Goal: Information Seeking & Learning: Learn about a topic

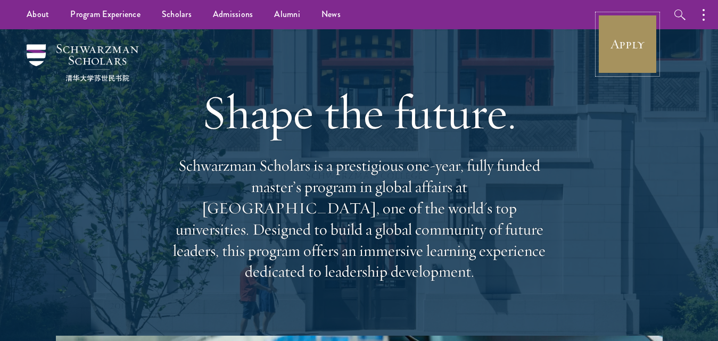
click at [637, 45] on link "Apply" at bounding box center [627, 44] width 60 height 60
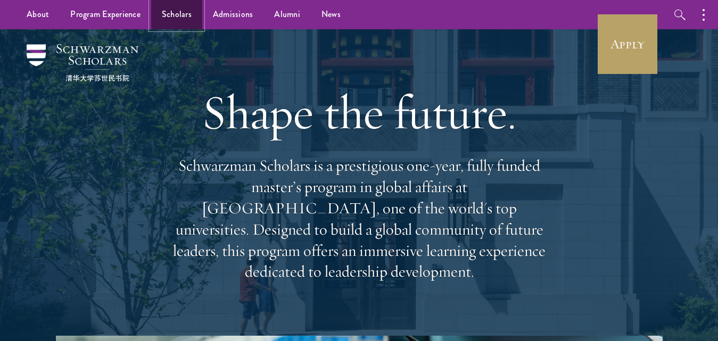
click at [169, 18] on link "Scholars" at bounding box center [176, 14] width 51 height 29
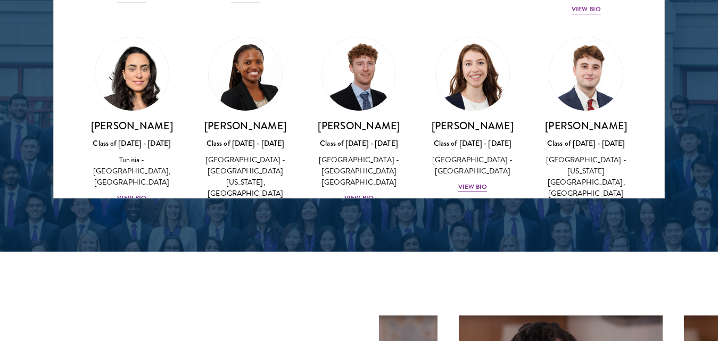
scroll to position [3366, 0]
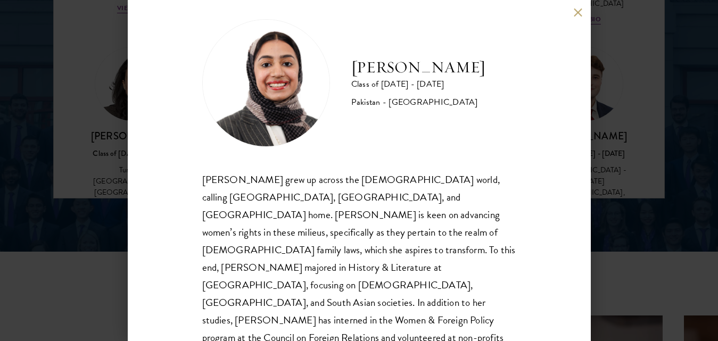
scroll to position [32, 0]
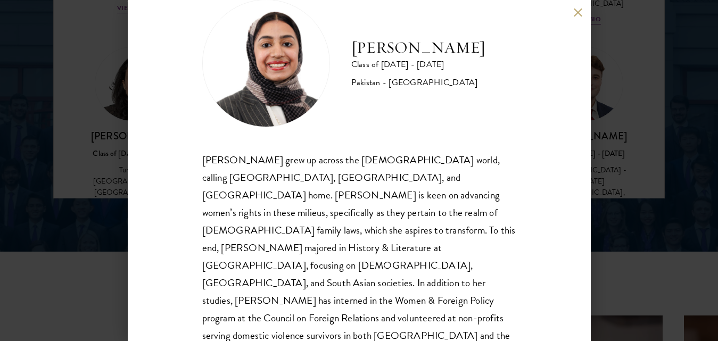
click at [575, 7] on div "Imaan Mirza Class of 2025 - 2026 Pakistan - Harvard University Imaan Mirza grew…" at bounding box center [359, 170] width 463 height 341
click at [577, 11] on button at bounding box center [578, 12] width 9 height 9
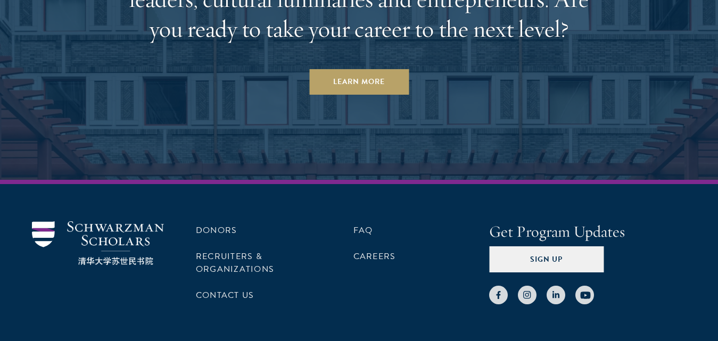
scroll to position [3266, 0]
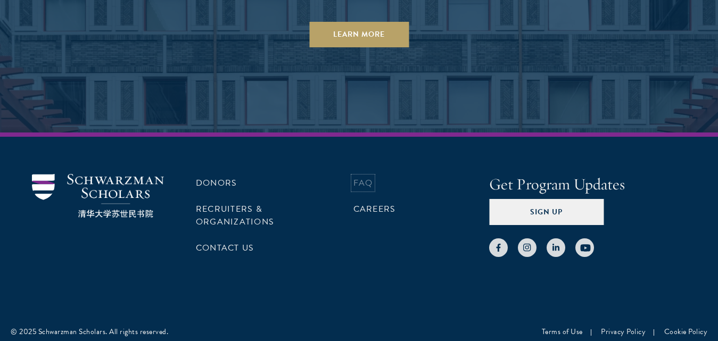
click at [356, 181] on link "FAQ" at bounding box center [363, 183] width 20 height 13
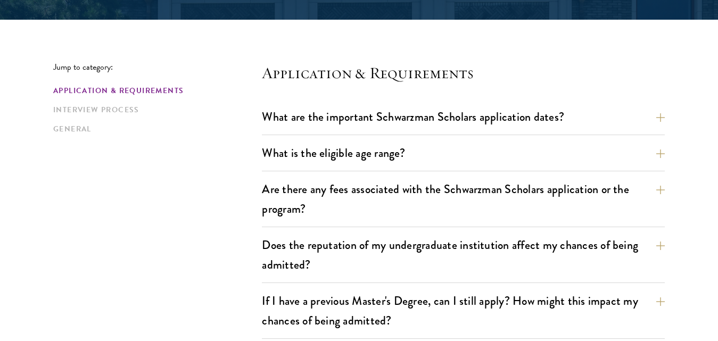
scroll to position [263, 0]
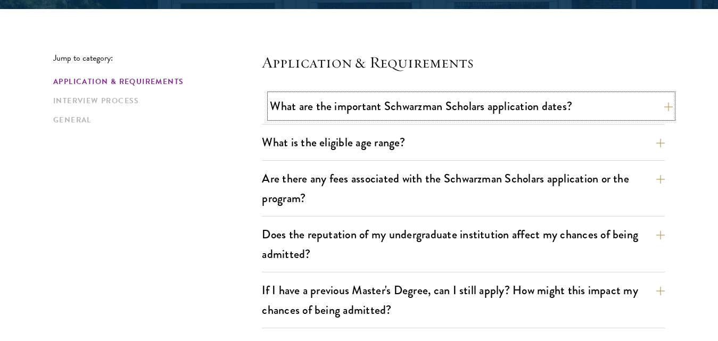
click at [550, 110] on button "What are the important Schwarzman Scholars application dates?" at bounding box center [471, 106] width 403 height 24
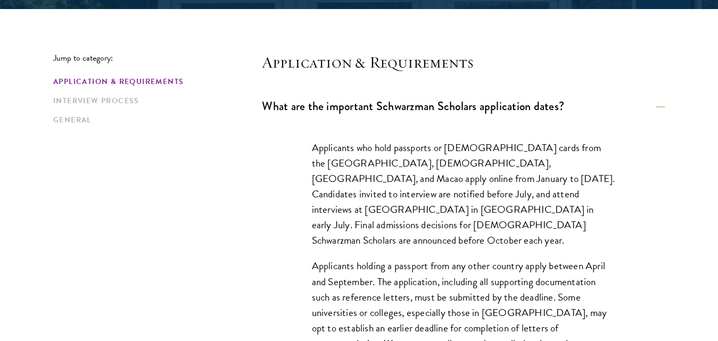
click at [514, 170] on p "Applicants who hold passports or [DEMOGRAPHIC_DATA] cards from the [GEOGRAPHIC_…" at bounding box center [463, 194] width 303 height 108
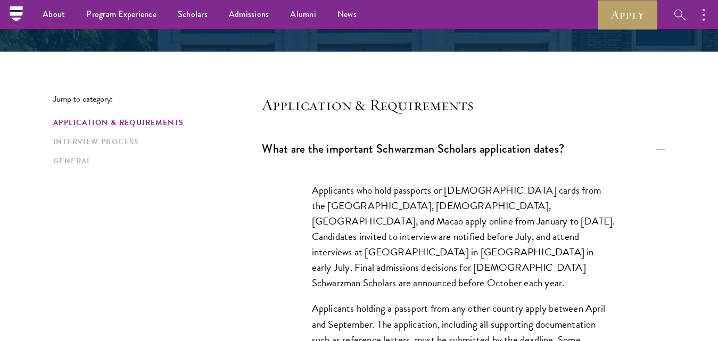
scroll to position [200, 0]
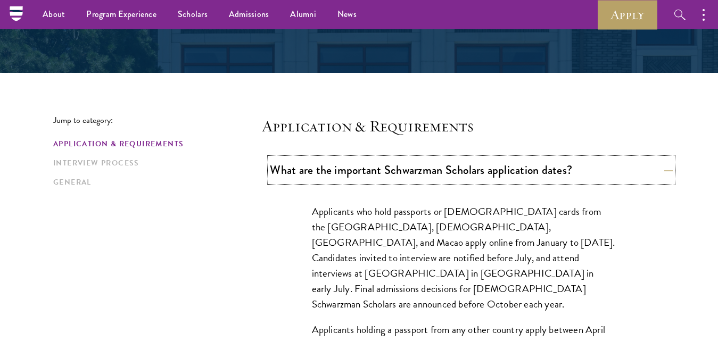
click at [514, 170] on button "What are the important Schwarzman Scholars application dates?" at bounding box center [471, 170] width 403 height 24
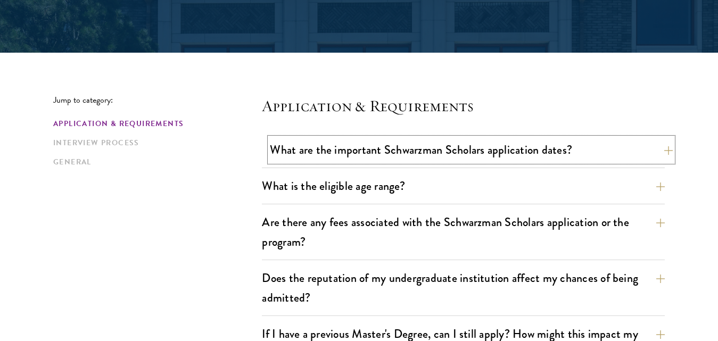
scroll to position [221, 0]
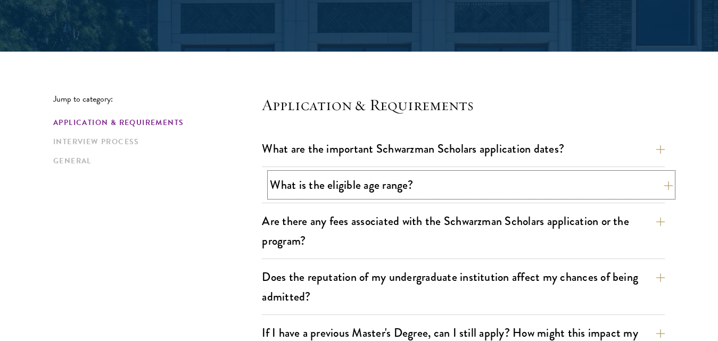
click at [492, 188] on button "What is the eligible age range?" at bounding box center [471, 185] width 403 height 24
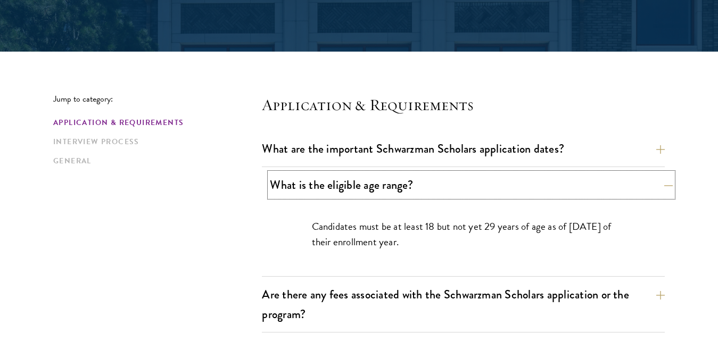
click at [491, 188] on button "What is the eligible age range?" at bounding box center [471, 185] width 403 height 24
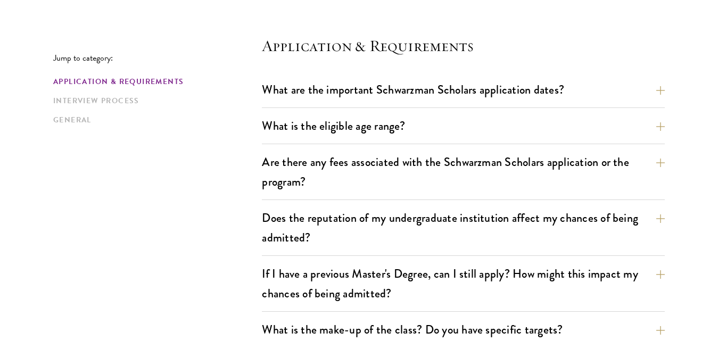
scroll to position [327, 0]
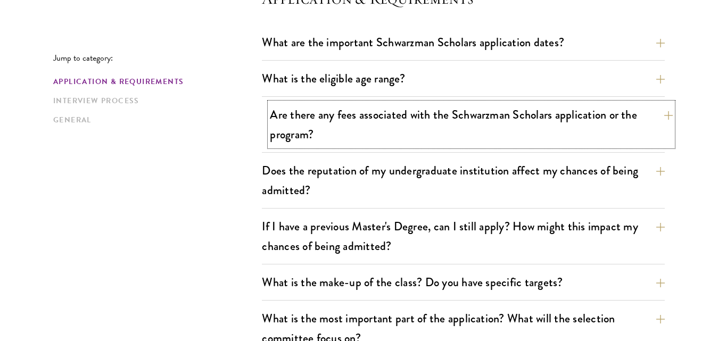
click at [343, 128] on button "Are there any fees associated with the Schwarzman Scholars application or the p…" at bounding box center [471, 125] width 403 height 44
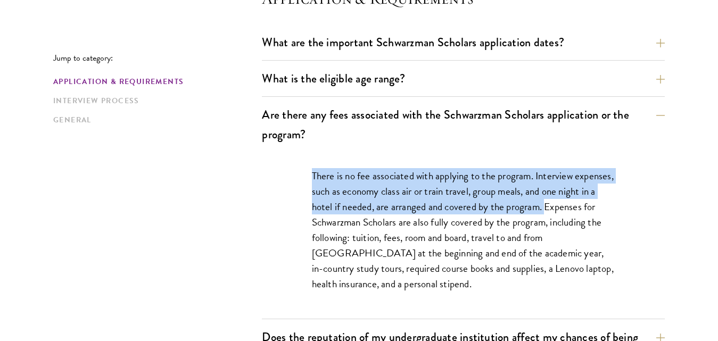
drag, startPoint x: 313, startPoint y: 174, endPoint x: 549, endPoint y: 202, distance: 237.3
click at [549, 202] on p "There is no fee associated with applying to the program. Interview expenses, su…" at bounding box center [463, 230] width 303 height 124
copy p "There is no fee associated with applying to the program. Interview expenses, su…"
click at [348, 171] on p "There is no fee associated with applying to the program. Interview expenses, su…" at bounding box center [463, 230] width 303 height 124
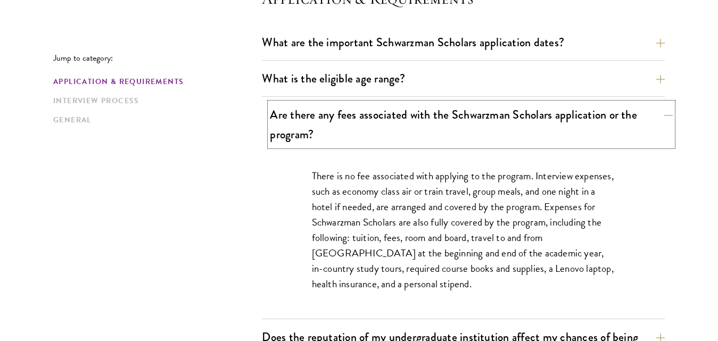
click at [361, 120] on button "Are there any fees associated with the Schwarzman Scholars application or the p…" at bounding box center [471, 125] width 403 height 44
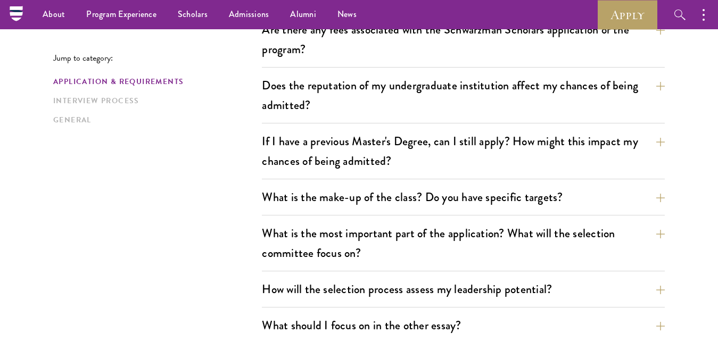
scroll to position [391, 0]
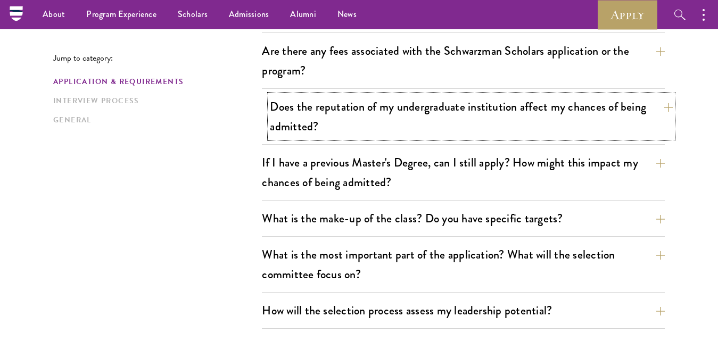
click at [312, 120] on button "Does the reputation of my undergraduate institution affect my chances of being …" at bounding box center [471, 117] width 403 height 44
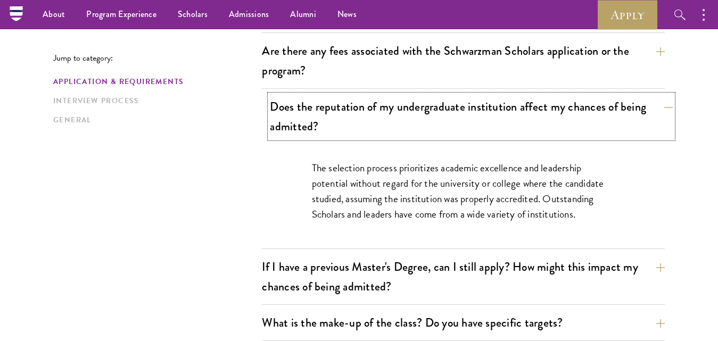
click at [312, 120] on button "Does the reputation of my undergraduate institution affect my chances of being …" at bounding box center [471, 117] width 403 height 44
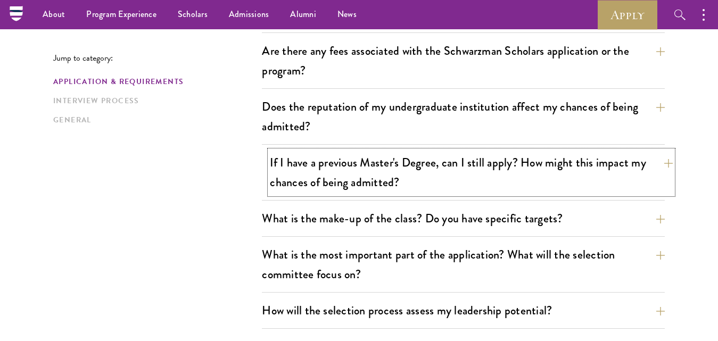
click at [322, 175] on button "If I have a previous Master's Degree, can I still apply? How might this impact …" at bounding box center [471, 173] width 403 height 44
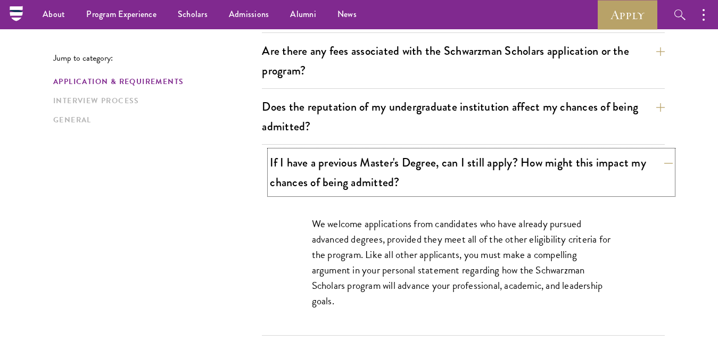
click at [322, 175] on button "If I have a previous Master's Degree, can I still apply? How might this impact …" at bounding box center [471, 173] width 403 height 44
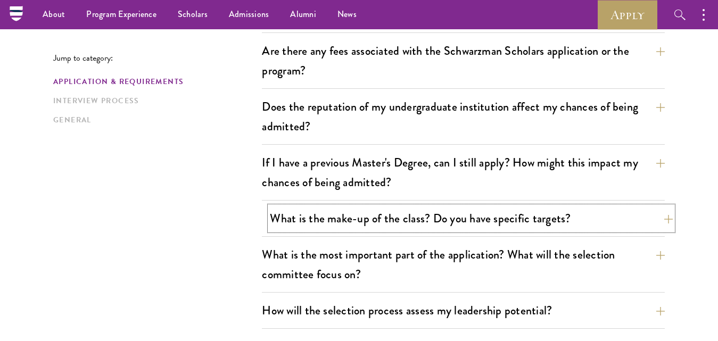
click at [299, 220] on button "What is the make-up of the class? Do you have specific targets?" at bounding box center [471, 218] width 403 height 24
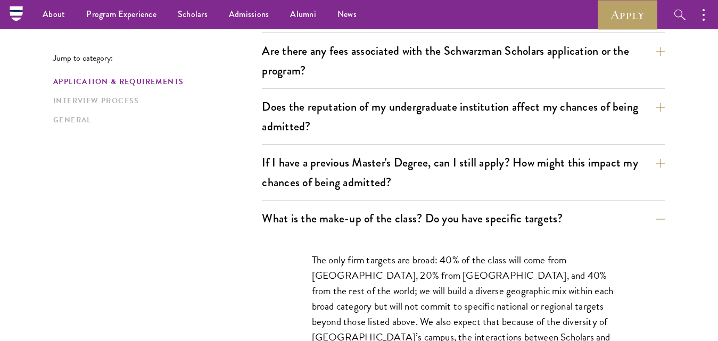
click at [317, 292] on p "The only firm targets are broad: 40% of the class will come from the United Sta…" at bounding box center [463, 337] width 303 height 170
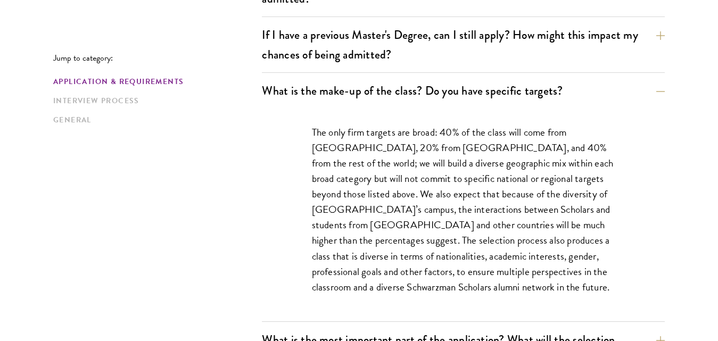
scroll to position [540, 0]
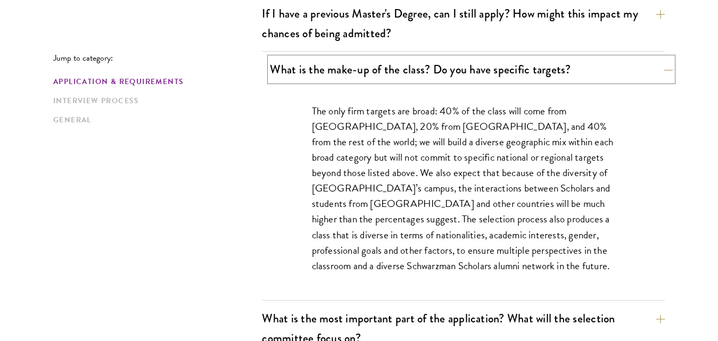
click at [402, 74] on button "What is the make-up of the class? Do you have specific targets?" at bounding box center [471, 69] width 403 height 24
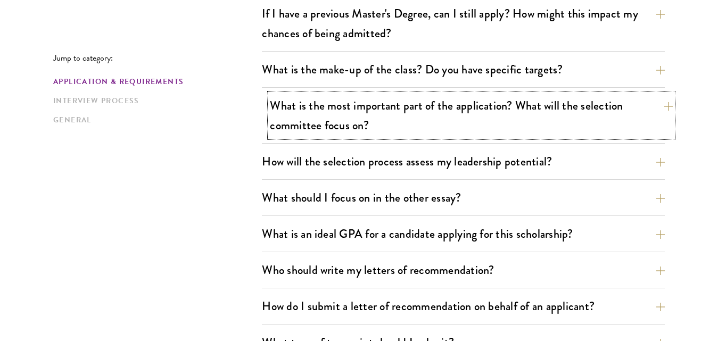
click at [343, 124] on button "What is the most important part of the application? What will the selection com…" at bounding box center [471, 116] width 403 height 44
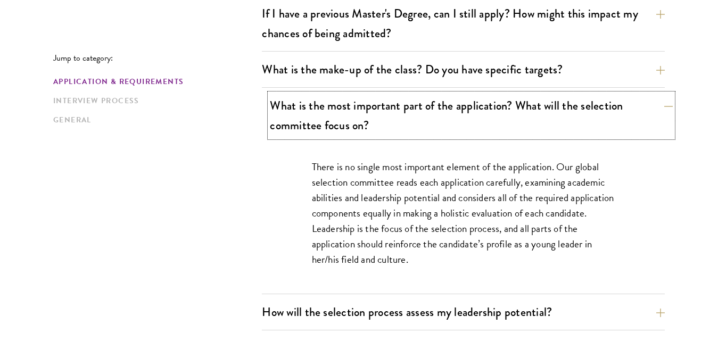
click at [343, 124] on button "What is the most important part of the application? What will the selection com…" at bounding box center [471, 116] width 403 height 44
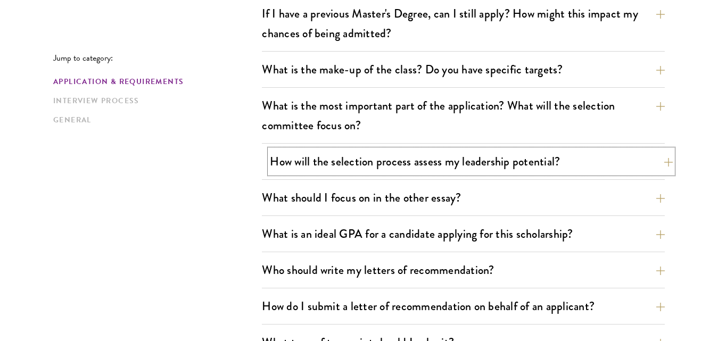
click at [367, 166] on button "How will the selection process assess my leadership potential?" at bounding box center [471, 162] width 403 height 24
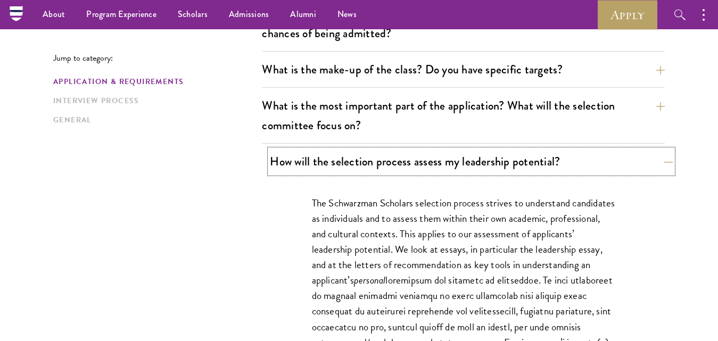
click at [367, 166] on button "How will the selection process assess my leadership potential?" at bounding box center [471, 162] width 403 height 24
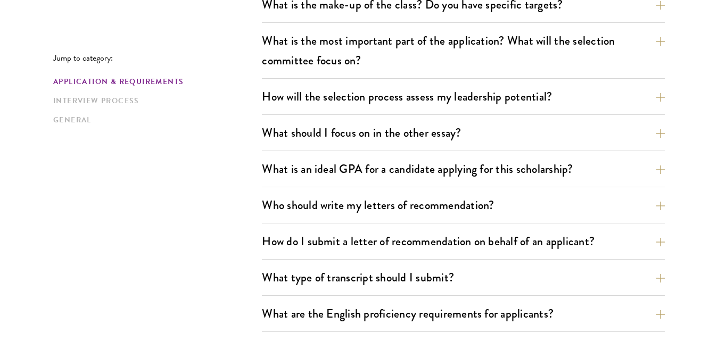
scroll to position [646, 0]
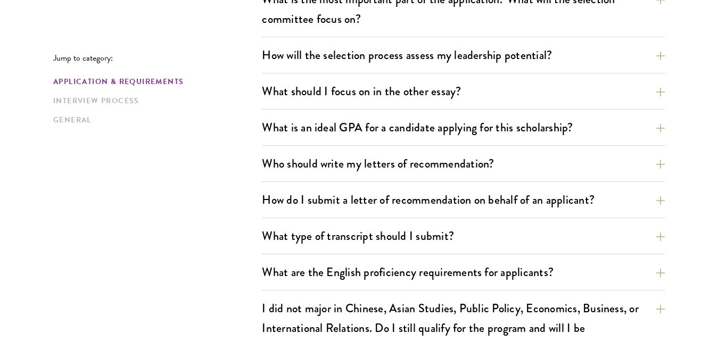
click at [334, 140] on div "What is an ideal GPA for a candidate applying for this scholarship? GPAs and gr…" at bounding box center [463, 130] width 403 height 30
click at [354, 116] on button "What is an ideal GPA for a candidate applying for this scholarship?" at bounding box center [471, 127] width 403 height 24
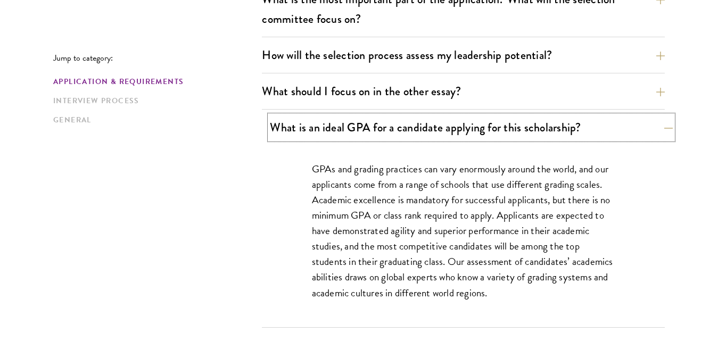
click at [354, 116] on button "What is an ideal GPA for a candidate applying for this scholarship?" at bounding box center [471, 127] width 403 height 24
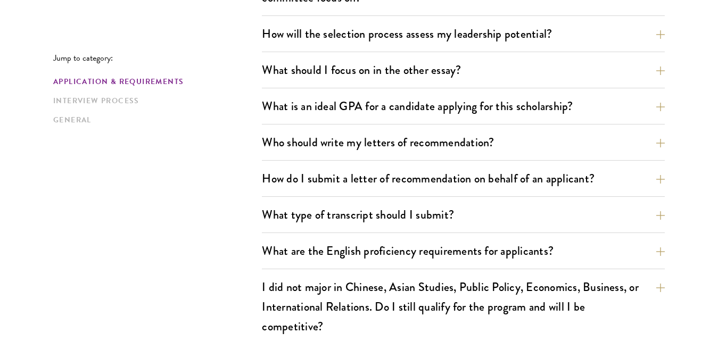
scroll to position [732, 0]
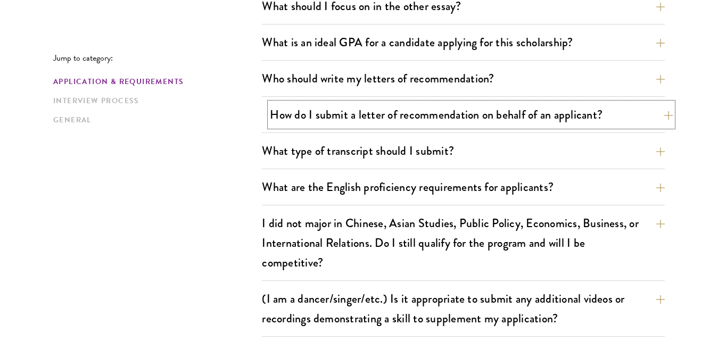
click at [341, 117] on button "How do I submit a letter of recommendation on behalf of an applicant?" at bounding box center [471, 115] width 403 height 24
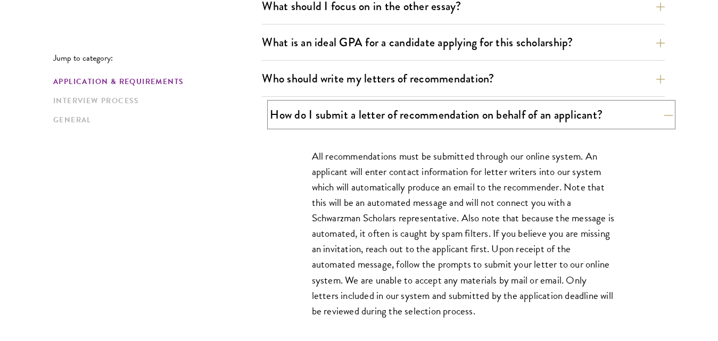
click at [341, 117] on button "How do I submit a letter of recommendation on behalf of an applicant?" at bounding box center [471, 115] width 403 height 24
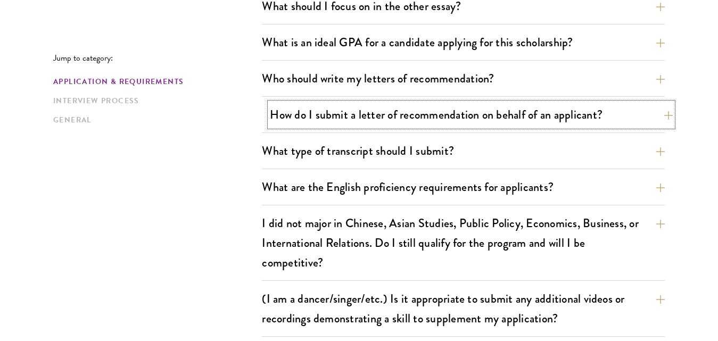
click at [341, 117] on button "How do I submit a letter of recommendation on behalf of an applicant?" at bounding box center [471, 115] width 403 height 24
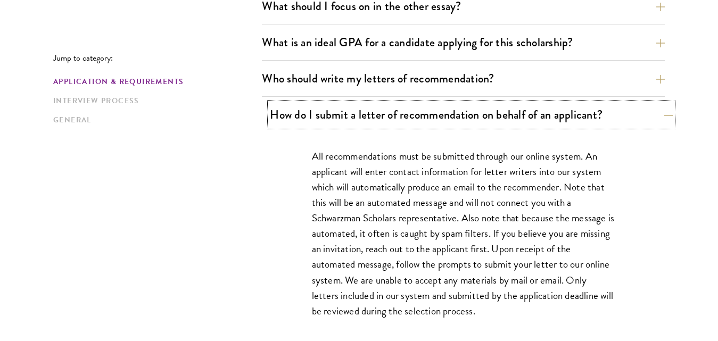
click at [337, 119] on button "How do I submit a letter of recommendation on behalf of an applicant?" at bounding box center [471, 115] width 403 height 24
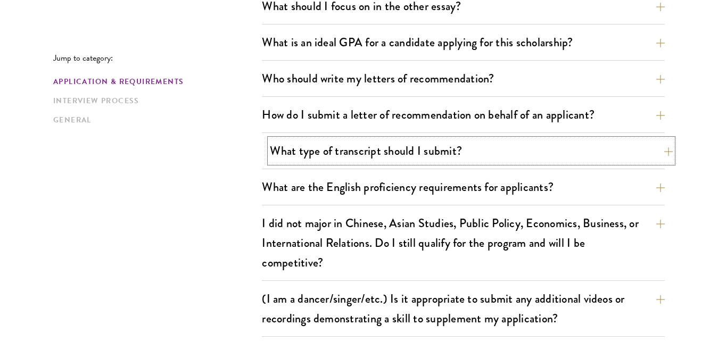
click at [336, 147] on button "What type of transcript should I submit?" at bounding box center [471, 151] width 403 height 24
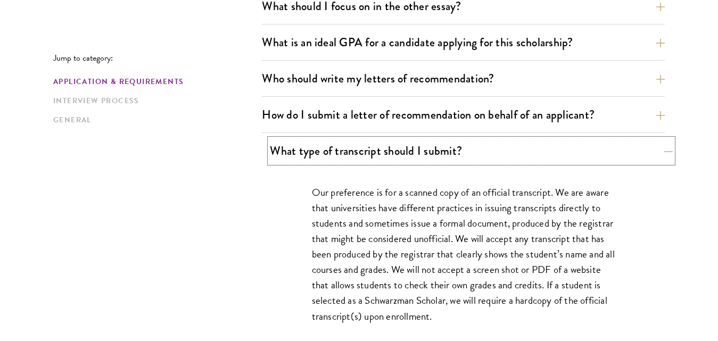
click at [336, 147] on button "What type of transcript should I submit?" at bounding box center [471, 151] width 403 height 24
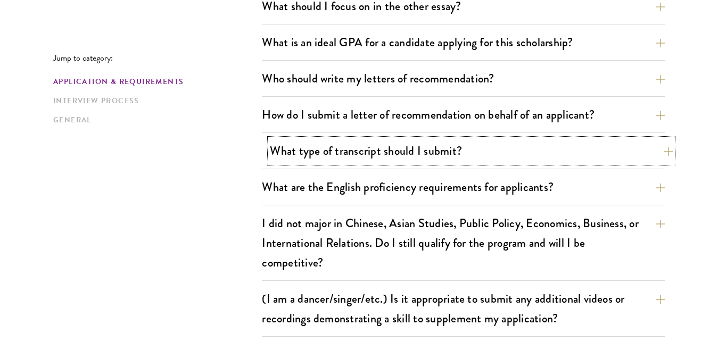
click at [323, 160] on button "What type of transcript should I submit?" at bounding box center [471, 151] width 403 height 24
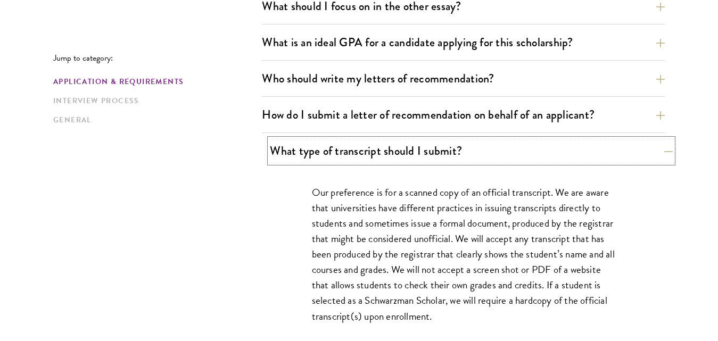
click at [323, 160] on button "What type of transcript should I submit?" at bounding box center [471, 151] width 403 height 24
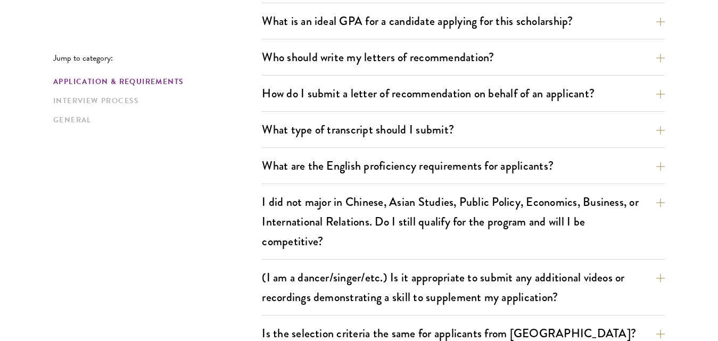
scroll to position [795, 0]
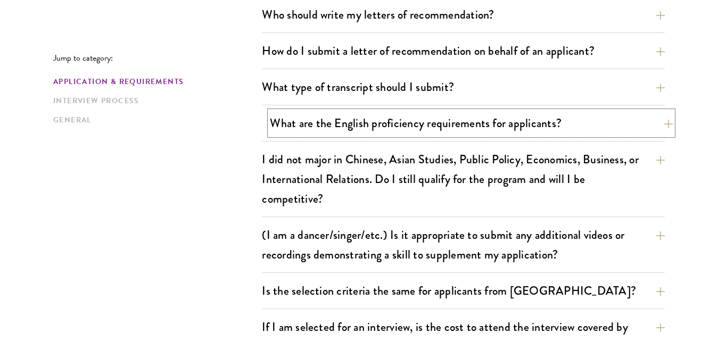
click at [339, 118] on button "What are the English proficiency requirements for applicants?" at bounding box center [471, 123] width 403 height 24
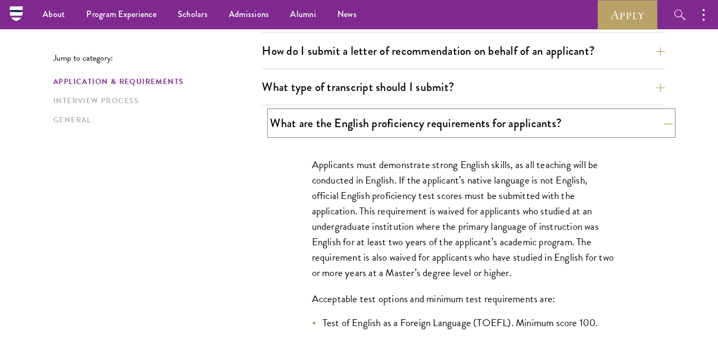
click at [339, 118] on button "What are the English proficiency requirements for applicants?" at bounding box center [471, 123] width 403 height 24
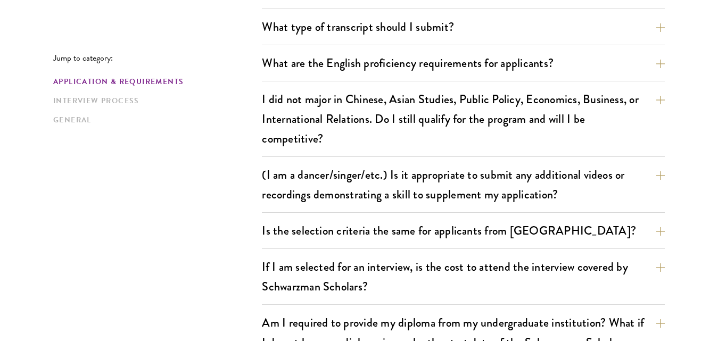
scroll to position [881, 0]
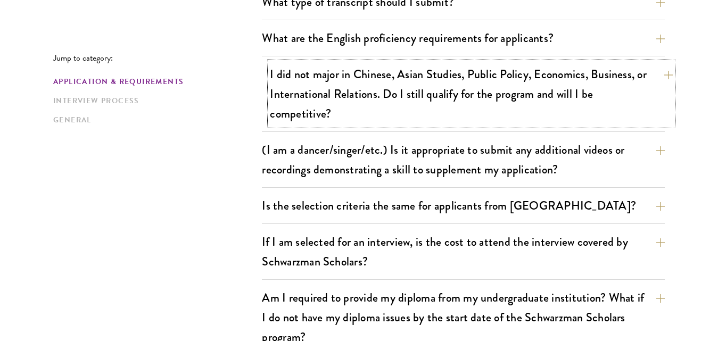
click at [363, 96] on button "I did not major in Chinese, Asian Studies, Public Policy, Economics, Business, …" at bounding box center [471, 93] width 403 height 63
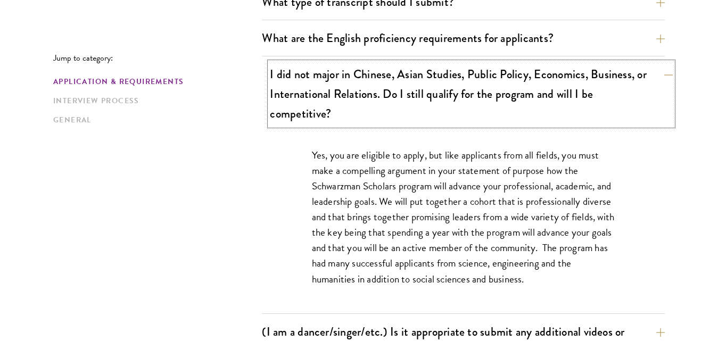
click at [363, 96] on button "I did not major in Chinese, Asian Studies, Public Policy, Economics, Business, …" at bounding box center [471, 93] width 403 height 63
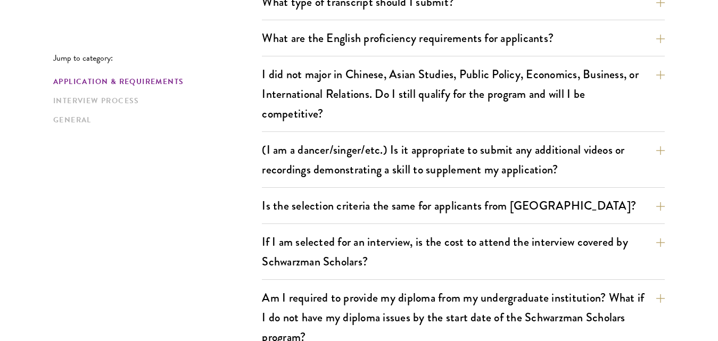
click at [217, 159] on div "Jump to category: Application & Requirements Interview Process General Applicat…" at bounding box center [358, 286] width 611 height 1704
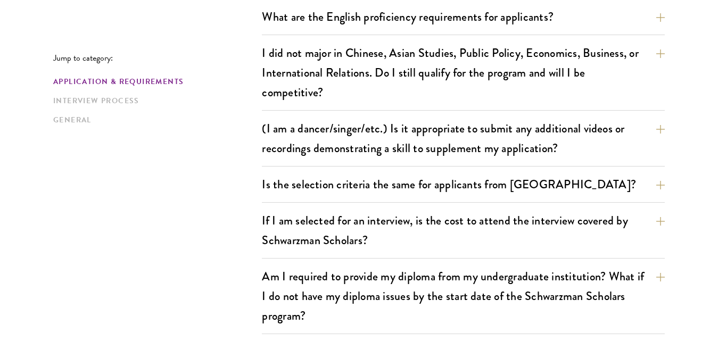
scroll to position [966, 0]
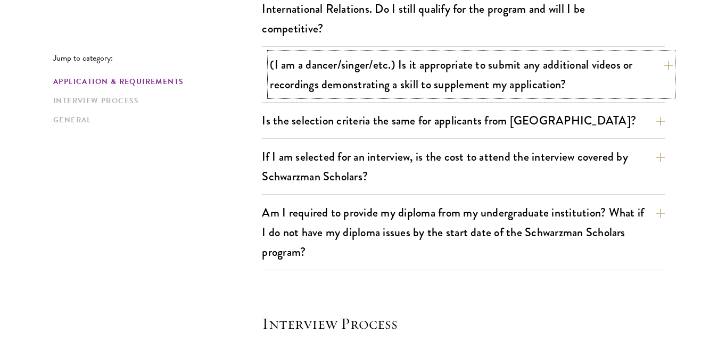
click at [348, 85] on button "(I am a dancer/singer/etc.) Is it appropriate to submit any additional videos o…" at bounding box center [471, 75] width 403 height 44
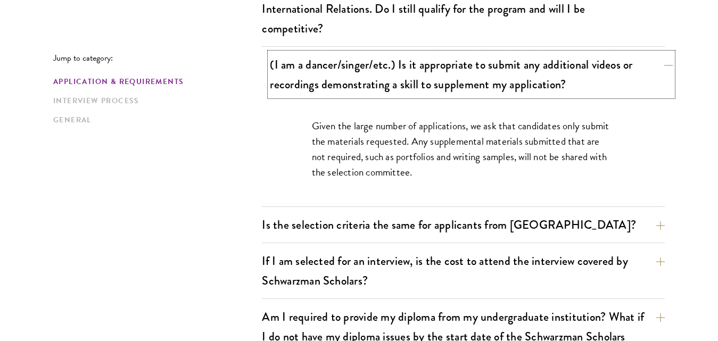
click at [348, 85] on button "(I am a dancer/singer/etc.) Is it appropriate to submit any additional videos o…" at bounding box center [471, 75] width 403 height 44
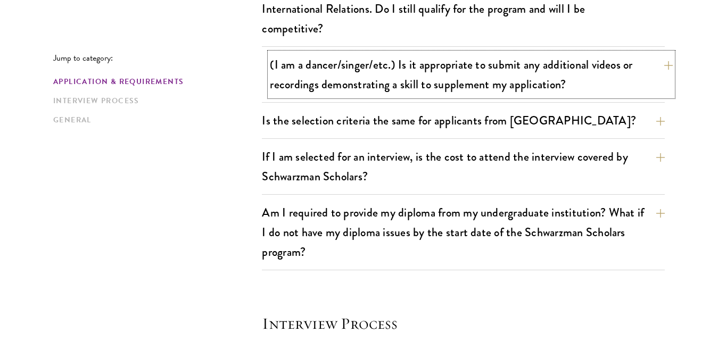
click at [348, 85] on button "(I am a dancer/singer/etc.) Is it appropriate to submit any additional videos o…" at bounding box center [471, 75] width 403 height 44
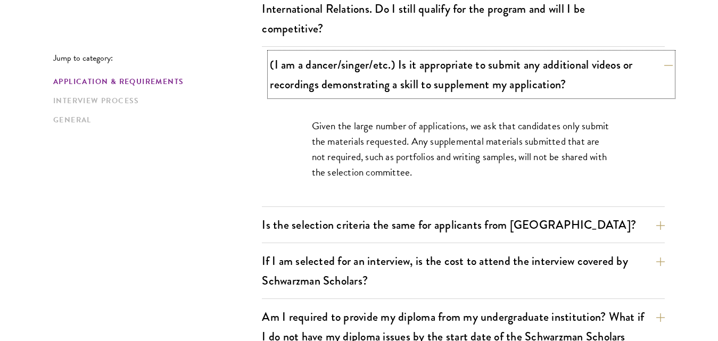
click at [348, 85] on button "(I am a dancer/singer/etc.) Is it appropriate to submit any additional videos o…" at bounding box center [471, 75] width 403 height 44
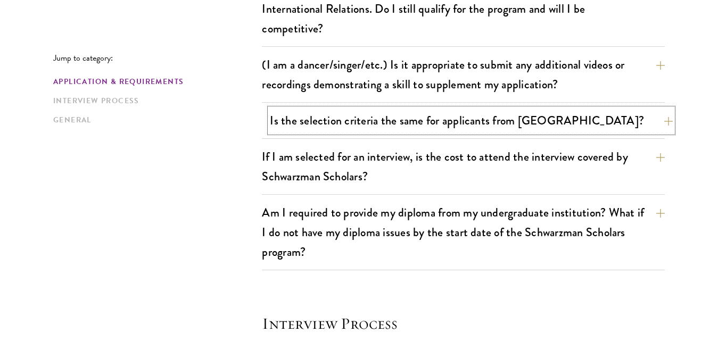
click at [348, 119] on button "Is the selection criteria the same for applicants from China?" at bounding box center [471, 121] width 403 height 24
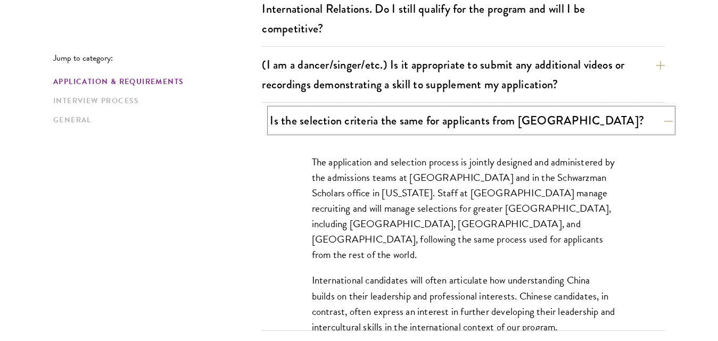
click at [348, 119] on button "Is the selection criteria the same for applicants from China?" at bounding box center [471, 121] width 403 height 24
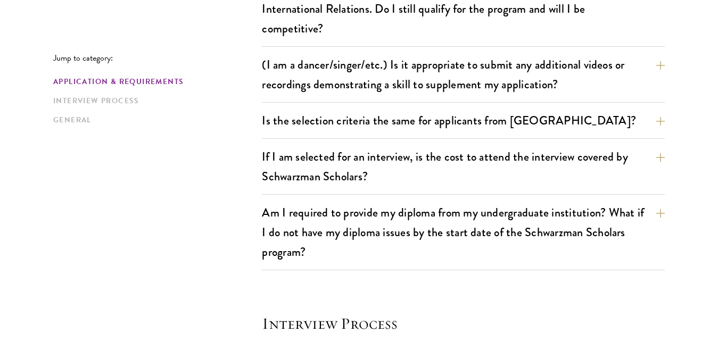
click at [184, 200] on div "Jump to category: Application & Requirements Interview Process General Applicat…" at bounding box center [358, 201] width 611 height 1704
click at [274, 168] on button "If I am selected for an interview, is the cost to attend the interview covered …" at bounding box center [471, 167] width 403 height 44
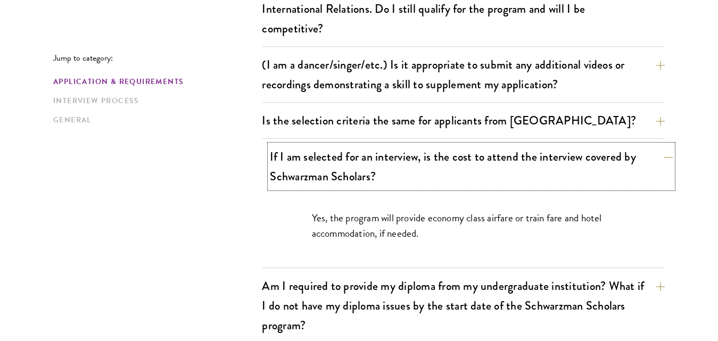
click at [301, 175] on button "If I am selected for an interview, is the cost to attend the interview covered …" at bounding box center [471, 167] width 403 height 44
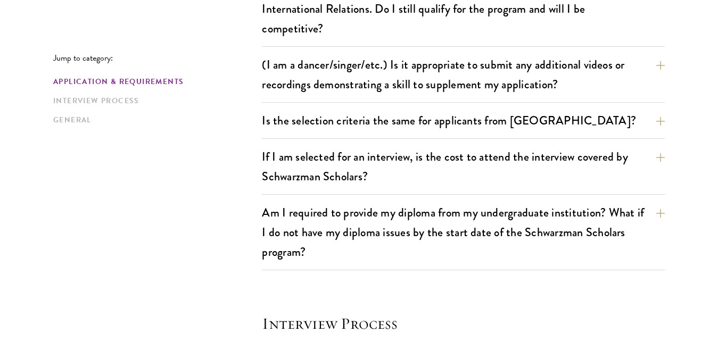
click at [194, 217] on div "Jump to category: Application & Requirements Interview Process General Applicat…" at bounding box center [358, 201] width 611 height 1704
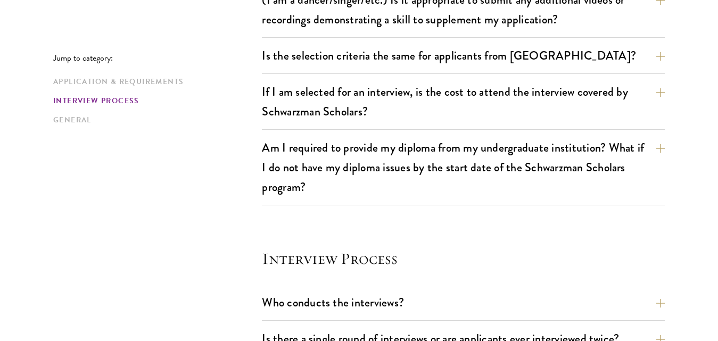
scroll to position [1072, 0]
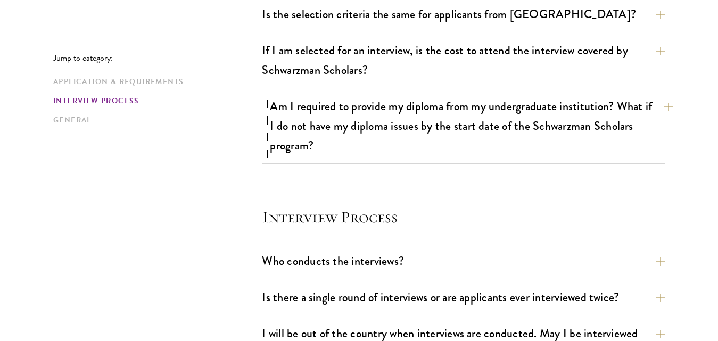
click at [314, 134] on button "Am I required to provide my diploma from my undergraduate institution? What if …" at bounding box center [471, 125] width 403 height 63
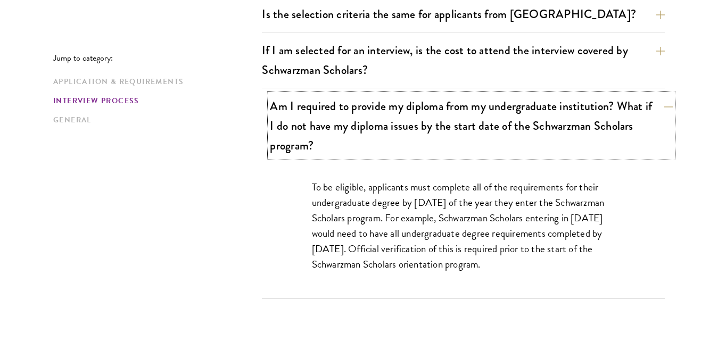
click at [314, 134] on button "Am I required to provide my diploma from my undergraduate institution? What if …" at bounding box center [471, 125] width 403 height 63
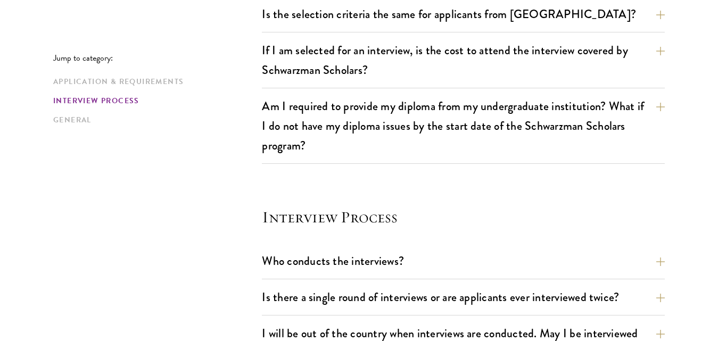
click at [201, 183] on div "Jump to category: Application & Requirements Interview Process General Applicat…" at bounding box center [358, 95] width 611 height 1704
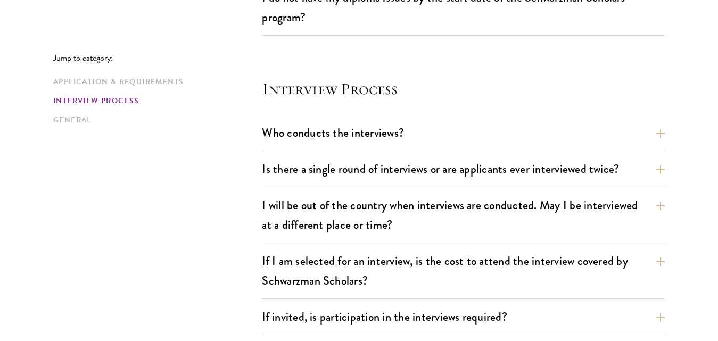
scroll to position [1221, 0]
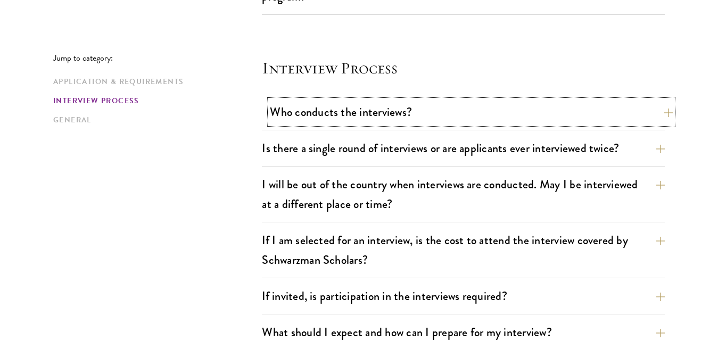
click at [333, 111] on button "Who conducts the interviews?" at bounding box center [471, 112] width 403 height 24
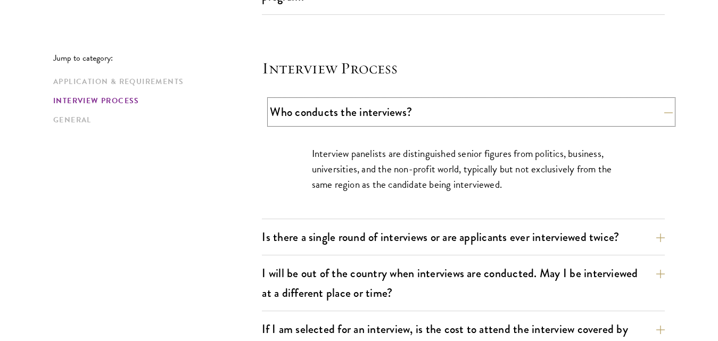
click at [333, 111] on button "Who conducts the interviews?" at bounding box center [471, 112] width 403 height 24
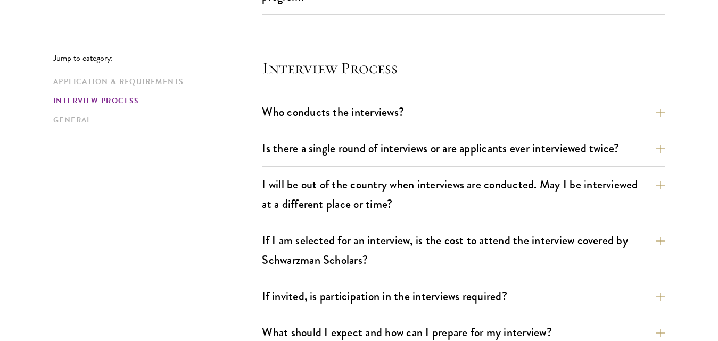
click at [384, 155] on button "Is there a single round of interviews or are applicants ever interviewed twice?" at bounding box center [471, 148] width 403 height 24
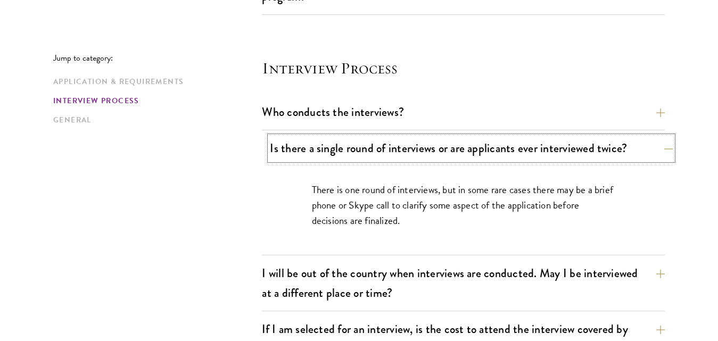
click at [384, 155] on button "Is there a single round of interviews or are applicants ever interviewed twice?" at bounding box center [471, 148] width 403 height 24
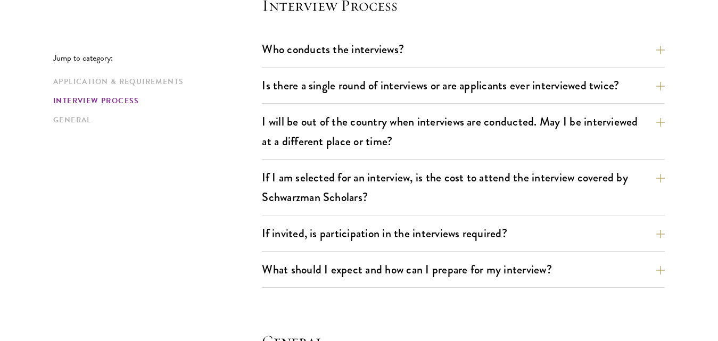
scroll to position [1306, 0]
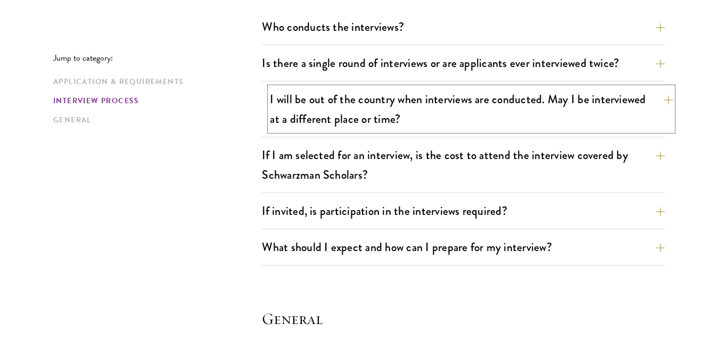
click at [337, 118] on button "I will be out of the country when interviews are conducted. May I be interviewe…" at bounding box center [471, 109] width 403 height 44
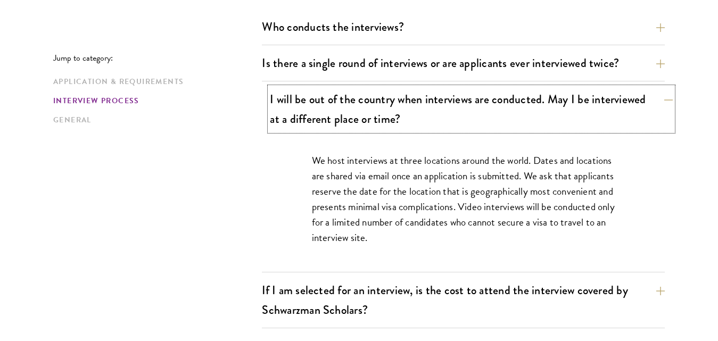
click at [342, 106] on button "I will be out of the country when interviews are conducted. May I be interviewe…" at bounding box center [471, 109] width 403 height 44
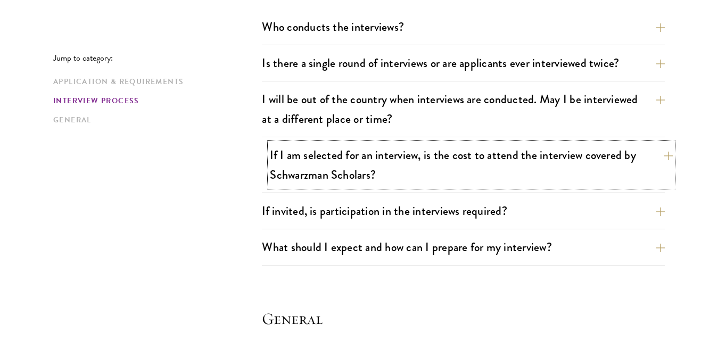
click at [316, 170] on button "If I am selected for an interview, is the cost to attend the interview covered …" at bounding box center [471, 165] width 403 height 44
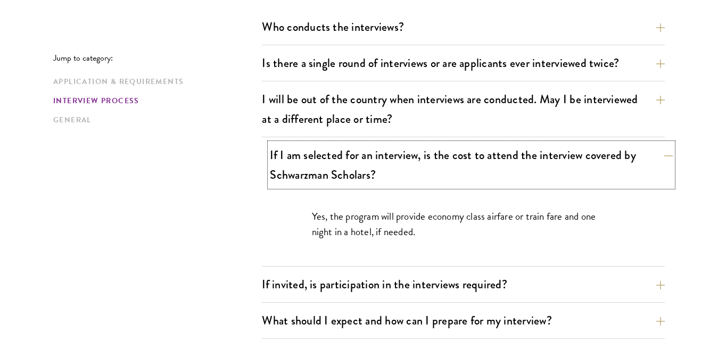
click at [316, 170] on button "If I am selected for an interview, is the cost to attend the interview covered …" at bounding box center [471, 165] width 403 height 44
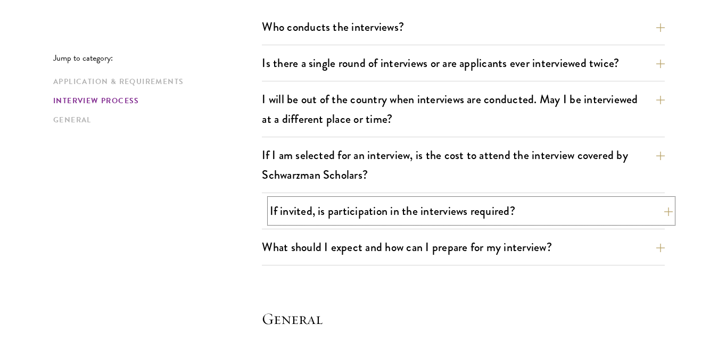
click at [305, 214] on button "If invited, is participation in the interviews required?" at bounding box center [471, 211] width 403 height 24
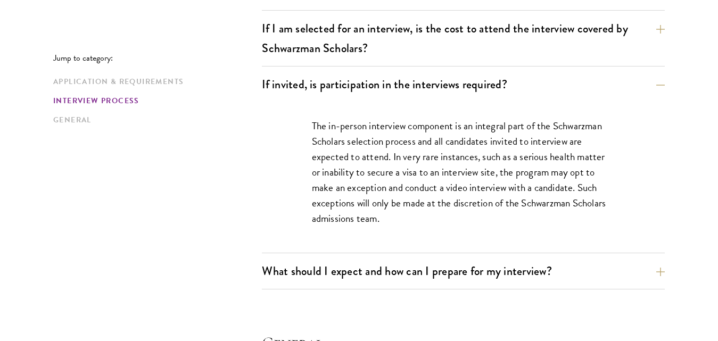
scroll to position [1434, 0]
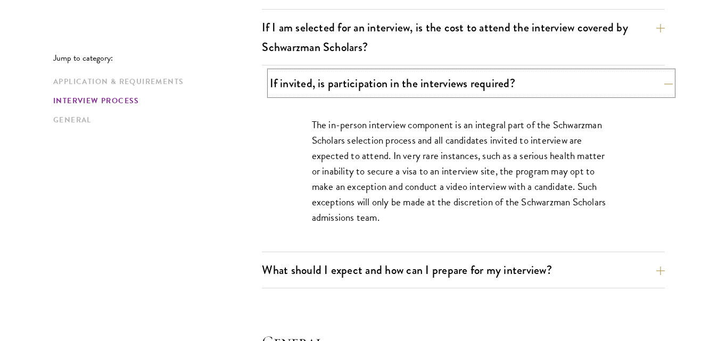
click at [394, 76] on button "If invited, is participation in the interviews required?" at bounding box center [471, 83] width 403 height 24
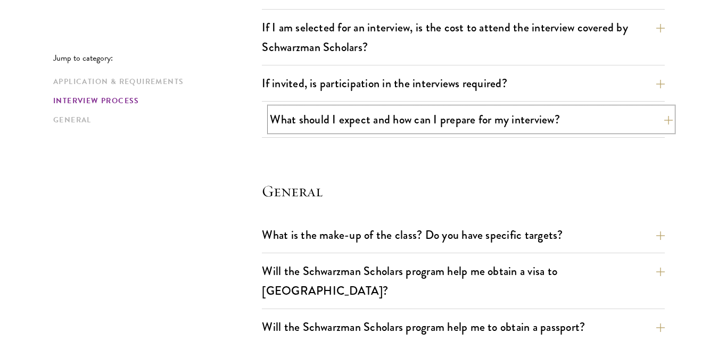
click at [383, 127] on button "What should I expect and how can I prepare for my interview?" at bounding box center [471, 119] width 403 height 24
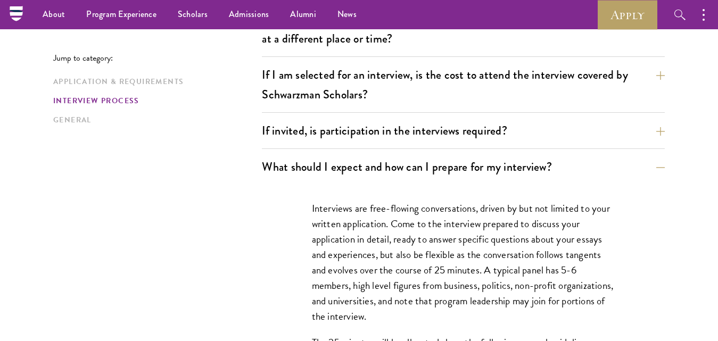
scroll to position [1370, 0]
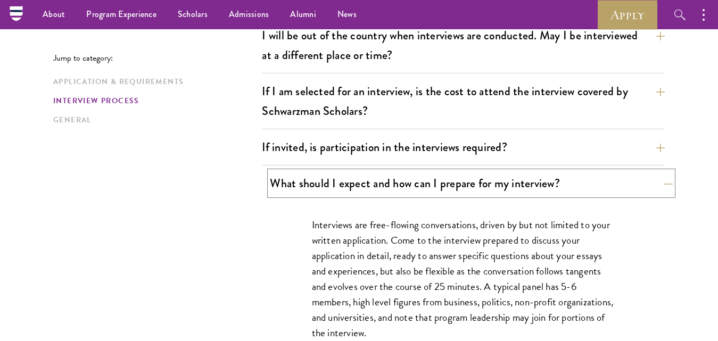
click at [337, 186] on button "What should I expect and how can I prepare for my interview?" at bounding box center [471, 183] width 403 height 24
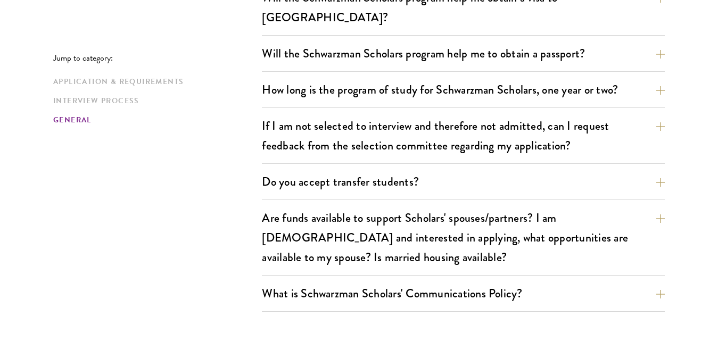
scroll to position [1710, 0]
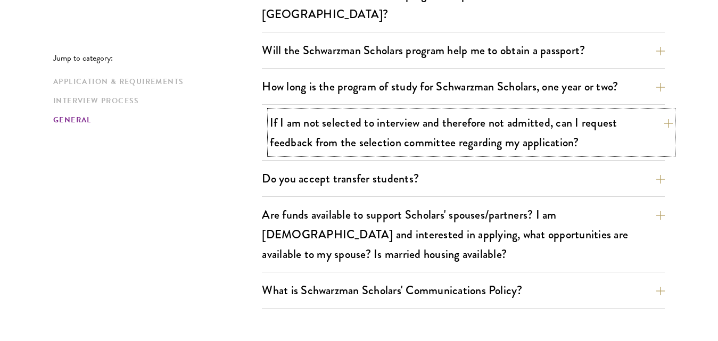
click at [379, 121] on button "If I am not selected to interview and therefore not admitted, can I request fee…" at bounding box center [471, 133] width 403 height 44
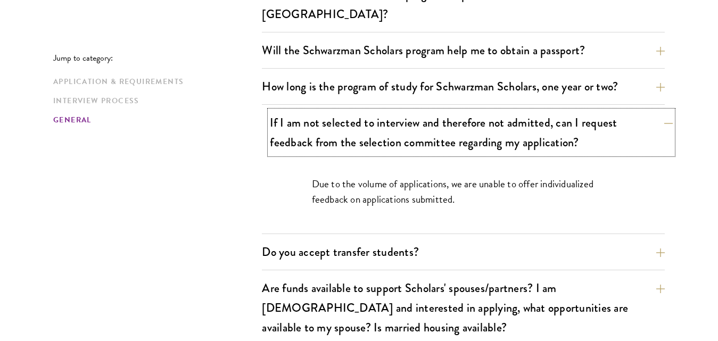
click at [379, 121] on button "If I am not selected to interview and therefore not admitted, can I request fee…" at bounding box center [471, 133] width 403 height 44
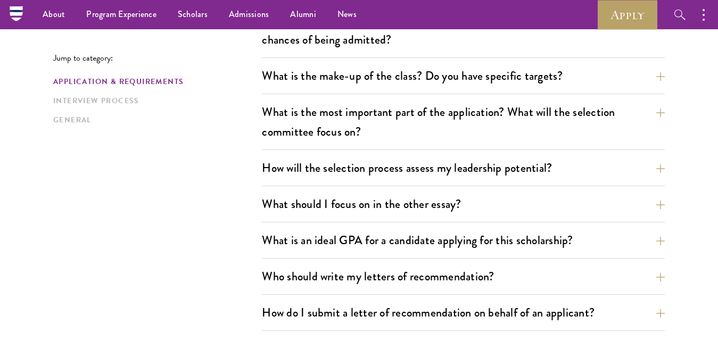
scroll to position [523, 0]
